Goal: Communication & Community: Answer question/provide support

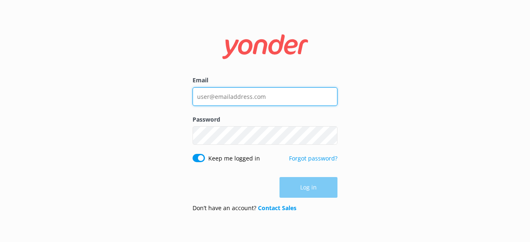
type input "[PERSON_NAME][EMAIL_ADDRESS][DOMAIN_NAME]"
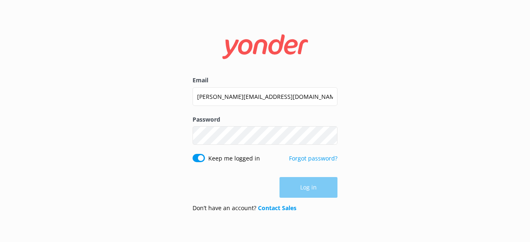
click at [297, 183] on div "Log in" at bounding box center [265, 187] width 145 height 21
click at [292, 188] on button "Log in" at bounding box center [309, 188] width 58 height 21
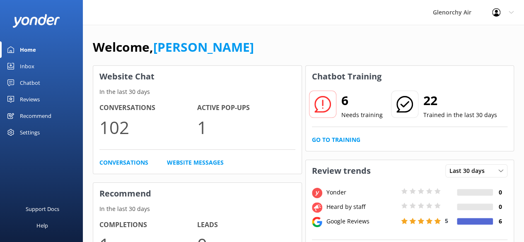
click at [29, 63] on div "Inbox" at bounding box center [27, 66] width 14 height 17
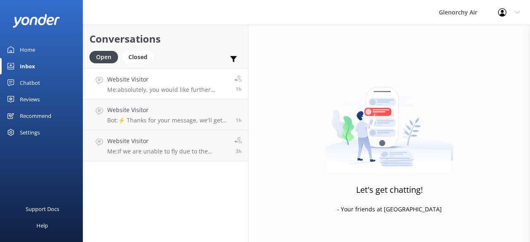
click at [195, 86] on p "Me: absolutely, you would like further information on a charter? I can definite…" at bounding box center [167, 89] width 121 height 7
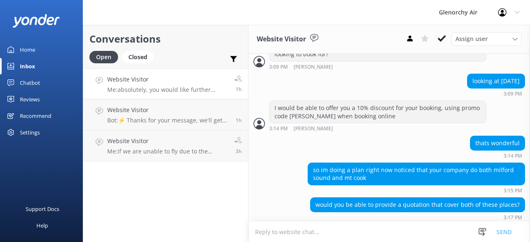
scroll to position [146, 0]
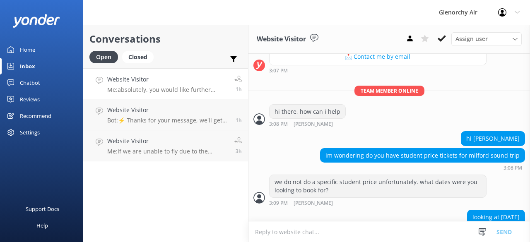
drag, startPoint x: 385, startPoint y: 130, endPoint x: 293, endPoint y: 136, distance: 92.6
click at [293, 136] on div "hi [PERSON_NAME]" at bounding box center [389, 139] width 282 height 17
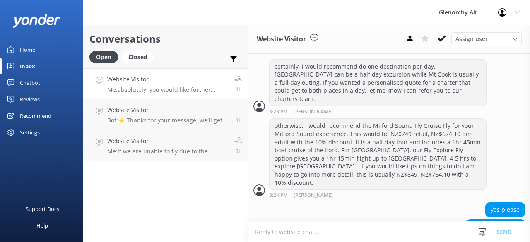
scroll to position [504, 0]
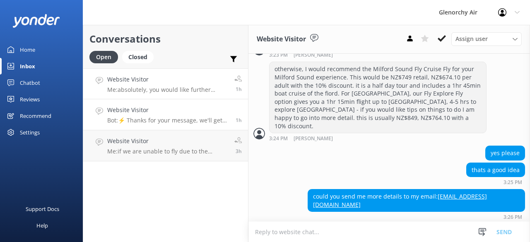
click at [141, 107] on h4 "Website Visitor" at bounding box center [168, 110] width 122 height 9
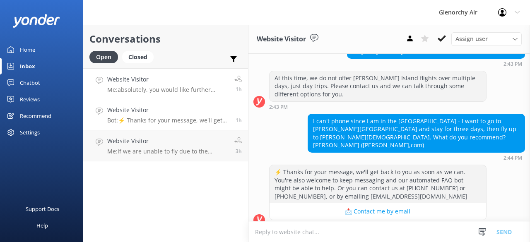
click at [157, 84] on div "Website Visitor Me: absolutely, you would like further information on a charter…" at bounding box center [167, 84] width 121 height 18
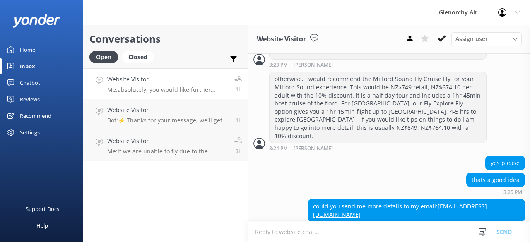
scroll to position [493, 0]
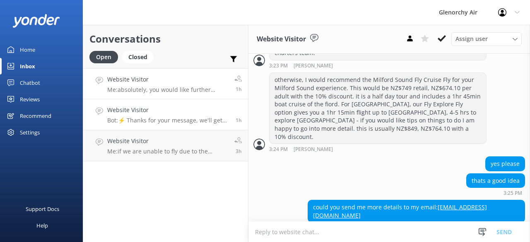
click at [166, 116] on div "Website Visitor Bot: ⚡ Thanks for your message, we'll get back to you as soon a…" at bounding box center [168, 115] width 122 height 18
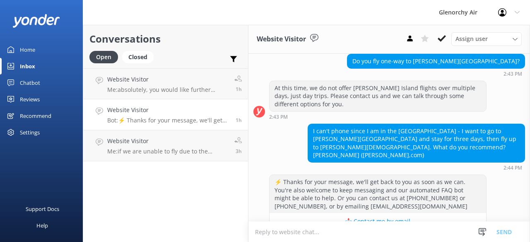
scroll to position [94, 0]
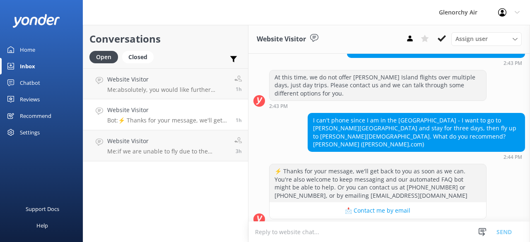
click at [325, 226] on textarea at bounding box center [389, 232] width 282 height 20
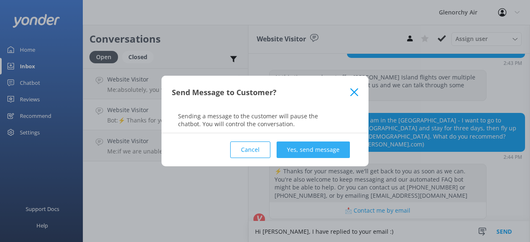
type textarea "Hi [PERSON_NAME], I have replied to your email :)"
click at [303, 146] on button "Yes, send message" at bounding box center [313, 150] width 73 height 17
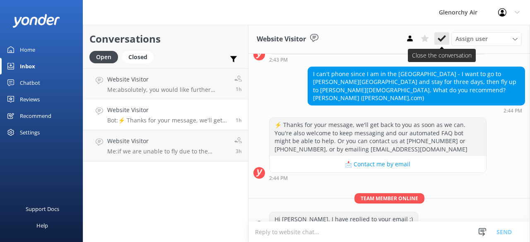
scroll to position [147, 0]
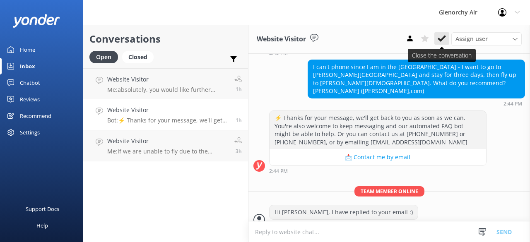
click at [443, 40] on use at bounding box center [442, 38] width 8 height 7
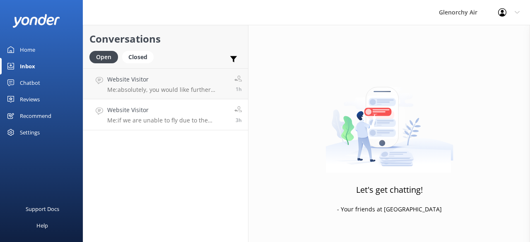
click at [165, 117] on p "Me: if we are unable to fly due to the weather conditions, you will be refunded…" at bounding box center [167, 120] width 121 height 7
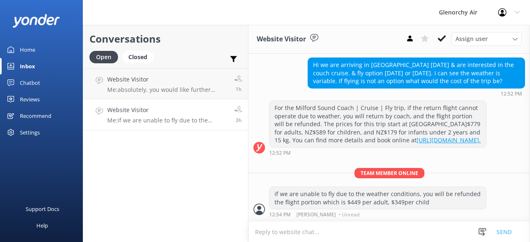
scroll to position [94, 0]
click at [175, 116] on div "Website Visitor Me: if we are unable to fly due to the weather conditions, you …" at bounding box center [167, 115] width 121 height 18
click at [147, 118] on p "Me: if we are unable to fly due to the weather conditions, you will be refunded…" at bounding box center [167, 120] width 121 height 7
click at [132, 115] on h4 "Website Visitor" at bounding box center [167, 110] width 121 height 9
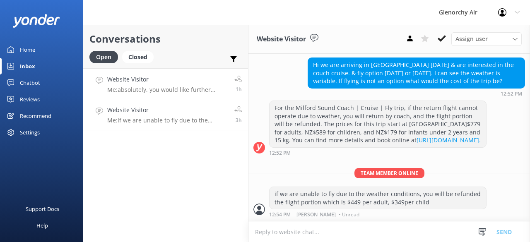
click at [140, 80] on h4 "Website Visitor" at bounding box center [167, 79] width 121 height 9
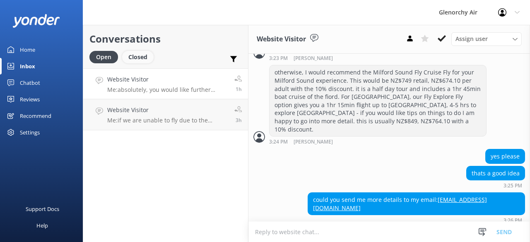
scroll to position [504, 0]
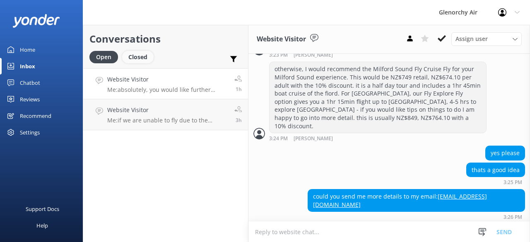
click at [142, 60] on div "Closed" at bounding box center [137, 57] width 31 height 12
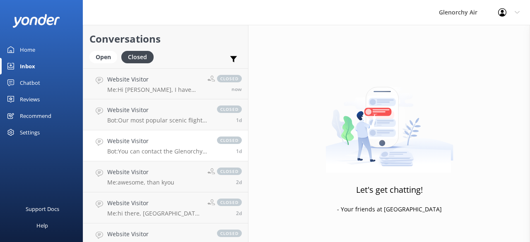
click at [150, 148] on p "Bot: You can contact the Glenorchy Air team at 0800 676 264 or [PHONE_NUMBER], …" at bounding box center [157, 151] width 101 height 7
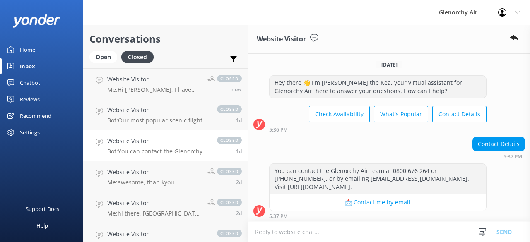
scroll to position [40, 0]
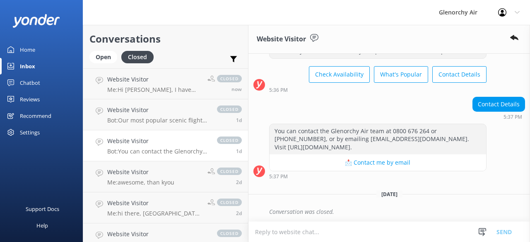
click at [132, 130] on link "Website Visitor Bot: You can contact the Glenorchy Air team at 0800 676 264 or …" at bounding box center [165, 145] width 165 height 31
click at [126, 114] on h4 "Website Visitor" at bounding box center [157, 110] width 101 height 9
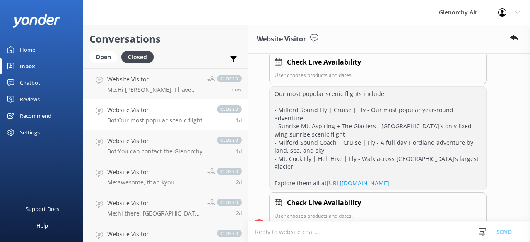
scroll to position [391, 0]
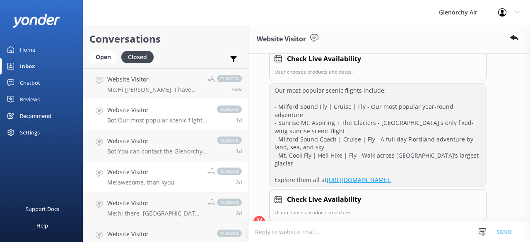
click at [138, 173] on h4 "Website Visitor" at bounding box center [140, 172] width 67 height 9
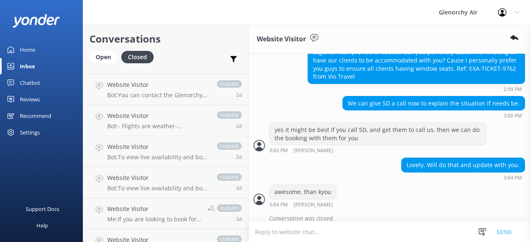
scroll to position [234, 0]
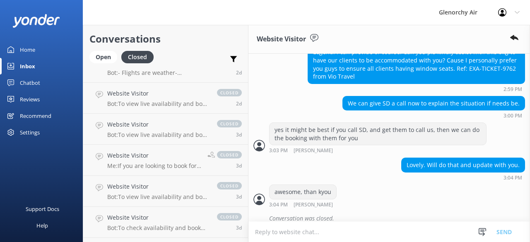
click at [157, 170] on link "Website Visitor Me: If you are looking to book for [DATE] onwards the prices wi…" at bounding box center [165, 160] width 165 height 31
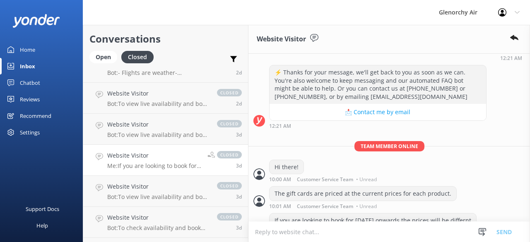
scroll to position [219, 0]
